Goal: Check status: Check status

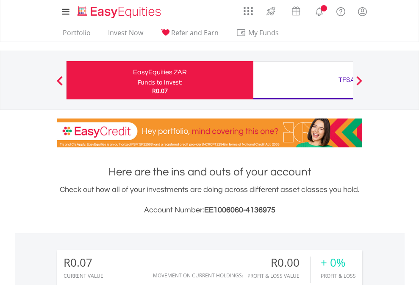
scroll to position [81, 133]
click at [138, 80] on div "Funds to invest:" at bounding box center [160, 82] width 45 height 8
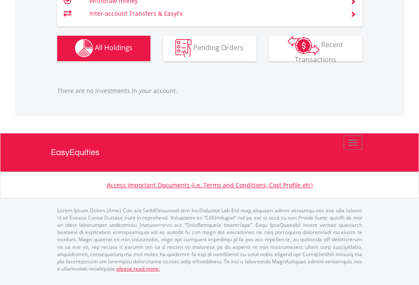
scroll to position [81, 133]
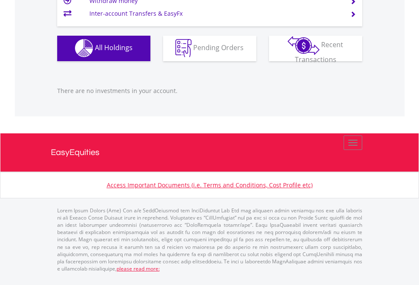
scroll to position [840, 0]
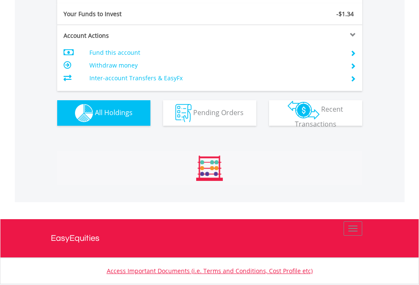
scroll to position [943, 0]
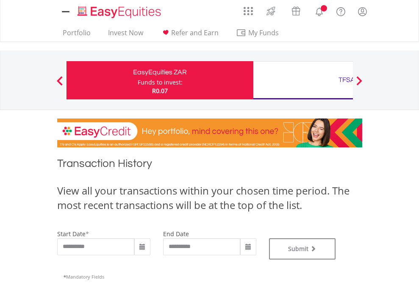
type input "**********"
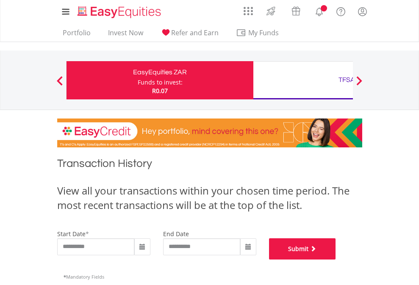
click at [336, 259] on button "Submit" at bounding box center [302, 248] width 67 height 21
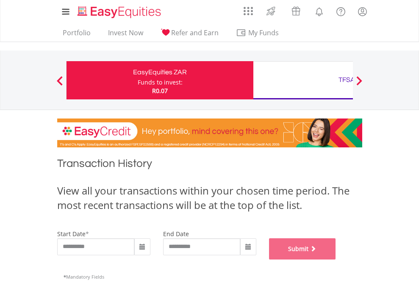
scroll to position [344, 0]
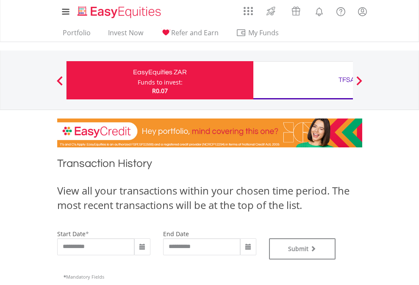
click at [303, 80] on div "TFSA" at bounding box center [347, 80] width 177 height 12
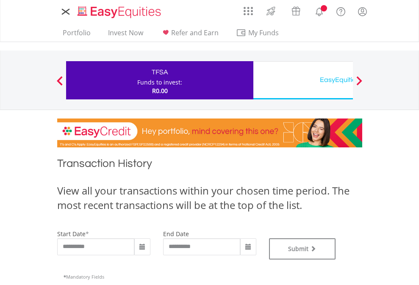
type input "**********"
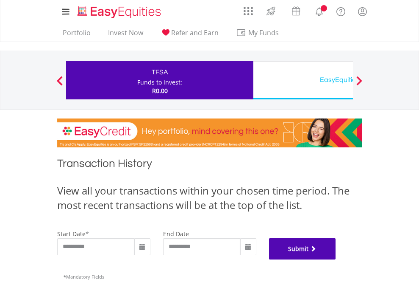
click at [336, 259] on button "Submit" at bounding box center [302, 248] width 67 height 21
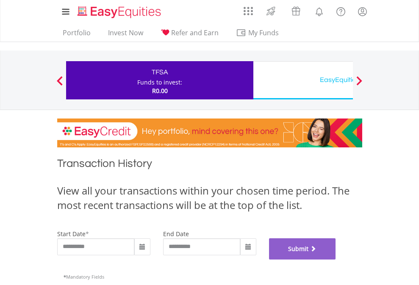
scroll to position [344, 0]
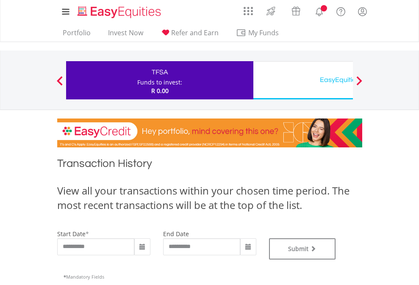
click at [303, 80] on div "EasyEquities USD" at bounding box center [347, 80] width 177 height 12
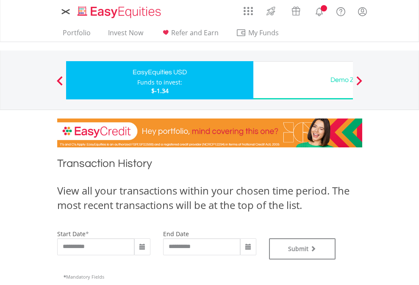
type input "**********"
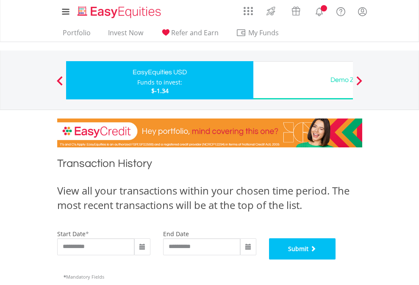
click at [336, 259] on button "Submit" at bounding box center [302, 248] width 67 height 21
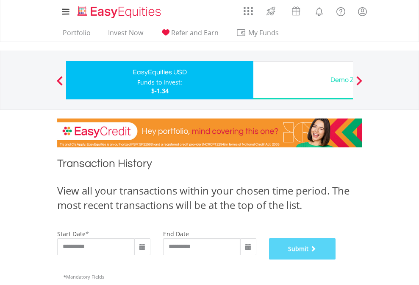
scroll to position [344, 0]
